Goal: Transaction & Acquisition: Purchase product/service

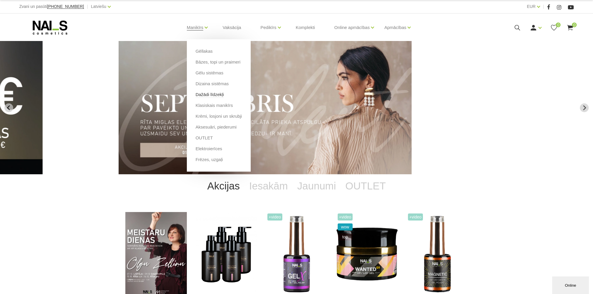
click at [214, 96] on link "Dažādi līdzekļi" at bounding box center [210, 94] width 28 height 6
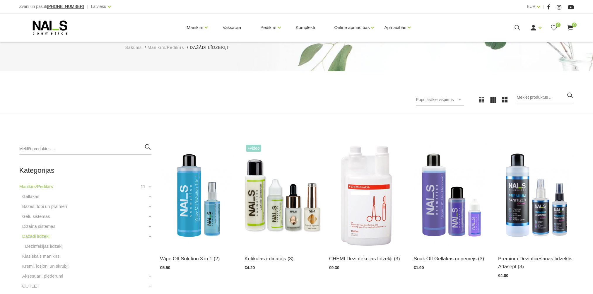
scroll to position [88, 0]
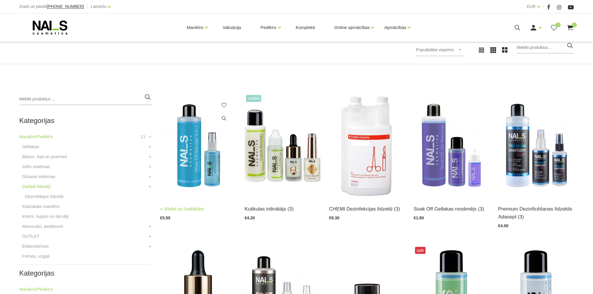
click at [192, 162] on img at bounding box center [198, 145] width 76 height 104
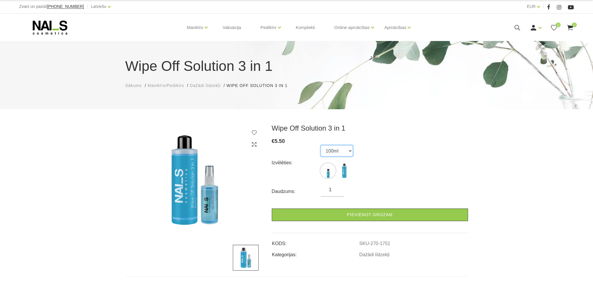
click at [347, 149] on select "100ml 500ml" at bounding box center [337, 150] width 32 height 11
click at [416, 146] on div "Izvēlēties: 100ml 500ml" at bounding box center [370, 162] width 196 height 35
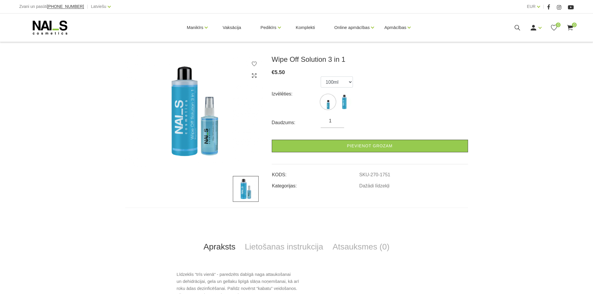
scroll to position [29, 0]
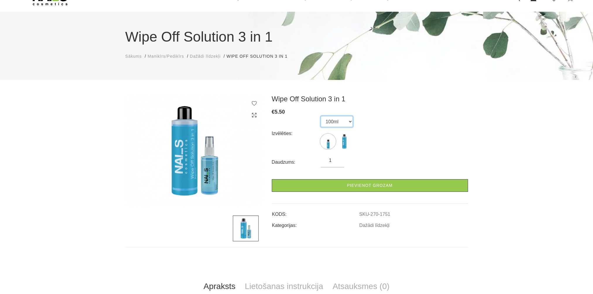
click at [345, 122] on select "100ml 500ml" at bounding box center [337, 121] width 32 height 11
click at [321, 116] on select "100ml 500ml" at bounding box center [337, 121] width 32 height 11
click at [333, 121] on select "100ml 500ml" at bounding box center [337, 121] width 32 height 11
click at [321, 116] on select "100ml 500ml" at bounding box center [337, 121] width 32 height 11
click at [108, 132] on div "Wipe Off Solution 3 in 1 € 5.50 Izvēlēties: 100ml 500ml Daudzums: 1 Pievienot g…" at bounding box center [296, 248] width 593 height 307
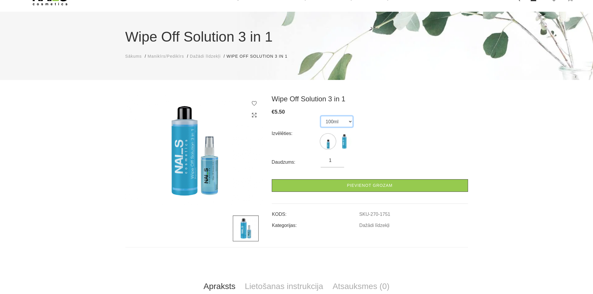
click at [340, 120] on select "100ml 500ml" at bounding box center [337, 121] width 32 height 11
select select "1752"
click at [321, 116] on select "100ml 500ml" at bounding box center [337, 121] width 32 height 11
click at [369, 126] on div "Izvēlēties: 100ml 500ml" at bounding box center [370, 133] width 196 height 35
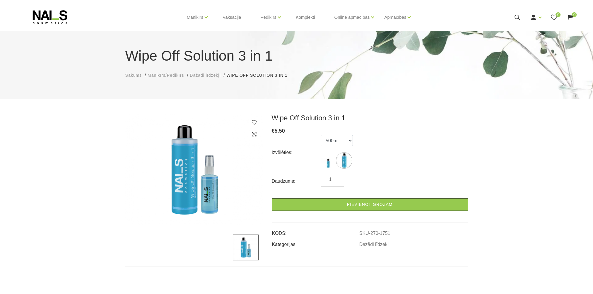
scroll to position [0, 0]
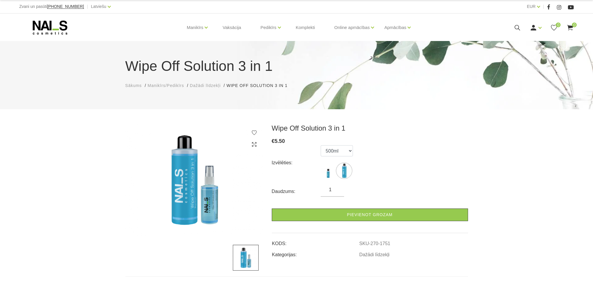
click at [40, 27] on use at bounding box center [49, 27] width 35 height 14
